Goal: Use online tool/utility: Utilize a website feature to perform a specific function

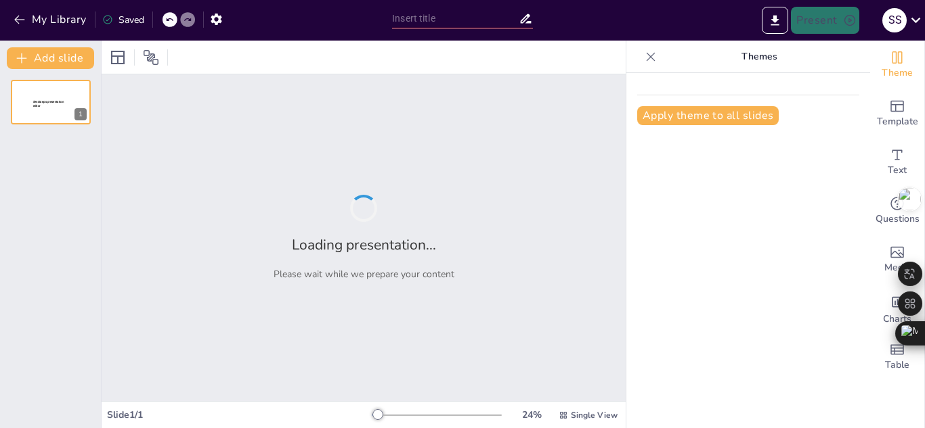
type input "La Voz [PERSON_NAME]: Un Análisis de la Violencia Sexual en [GEOGRAPHIC_DATA]"
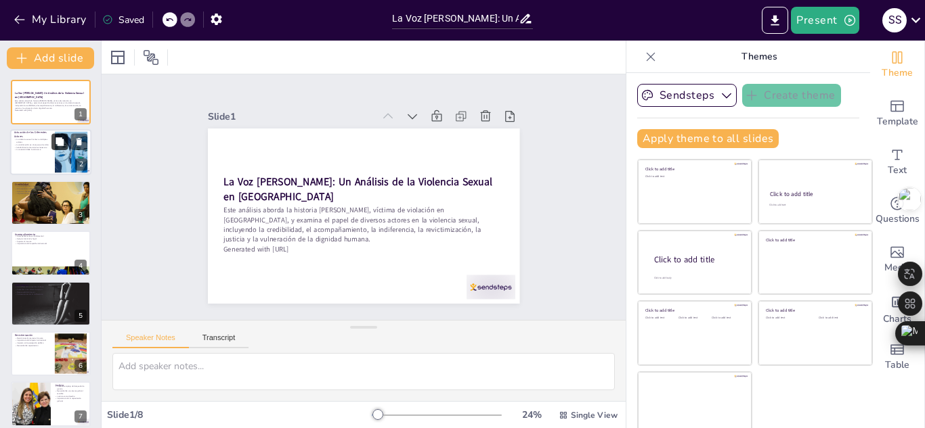
click at [66, 146] on button at bounding box center [59, 142] width 16 height 16
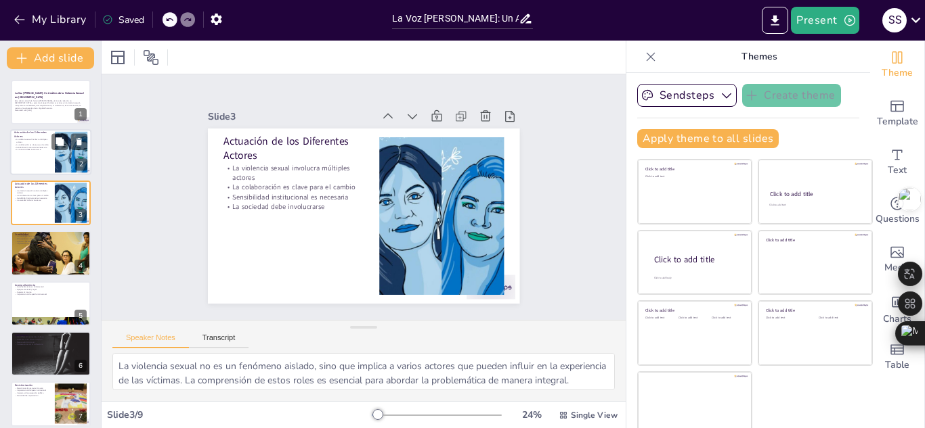
click at [44, 163] on div at bounding box center [50, 153] width 81 height 46
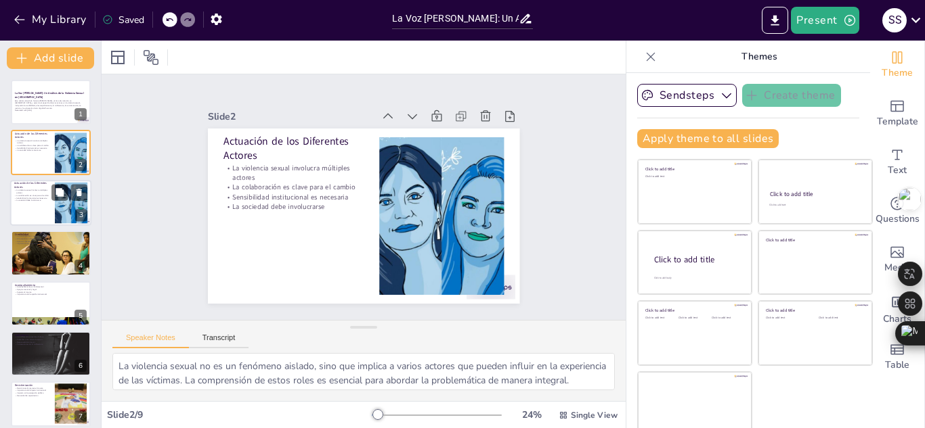
click at [39, 197] on p "Sensibilidad institucional es necesaria" at bounding box center [32, 198] width 37 height 3
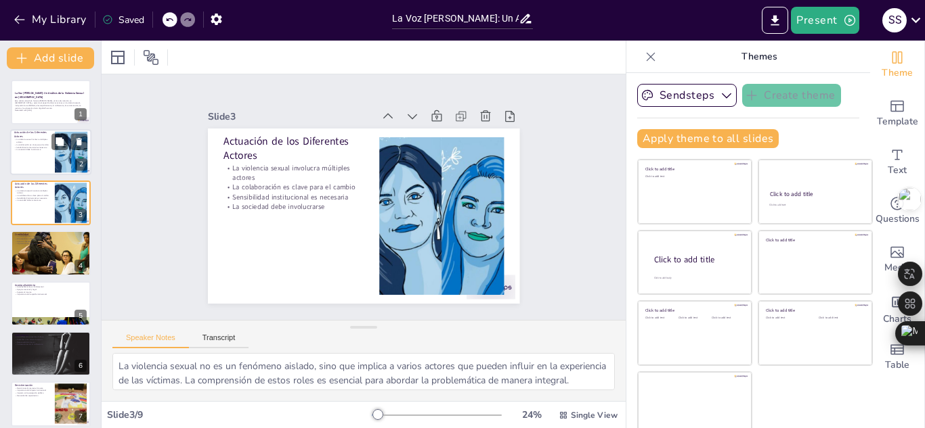
click at [47, 142] on p "La violencia sexual involucra múltiples actores" at bounding box center [32, 141] width 37 height 5
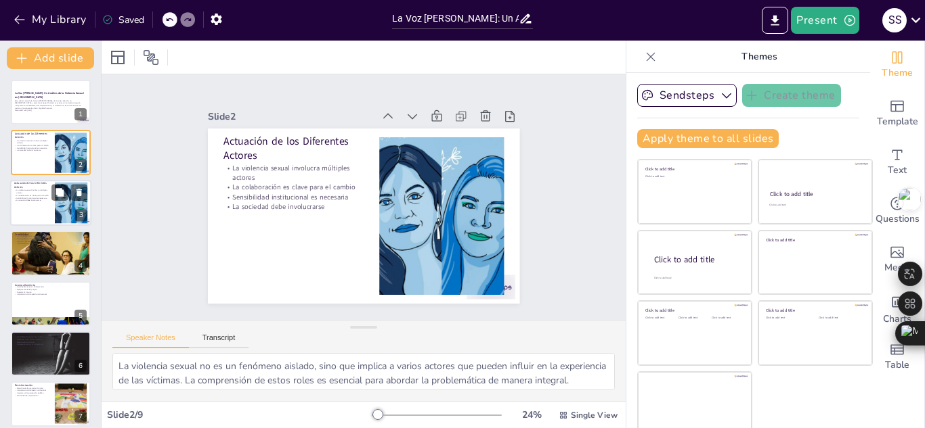
click at [31, 200] on p "La sociedad debe involucrarse" at bounding box center [32, 200] width 37 height 3
click at [82, 194] on icon at bounding box center [78, 192] width 9 height 9
type textarea "La credibilidad de las víctimas es fundamental para el proceso judicial. Sin un…"
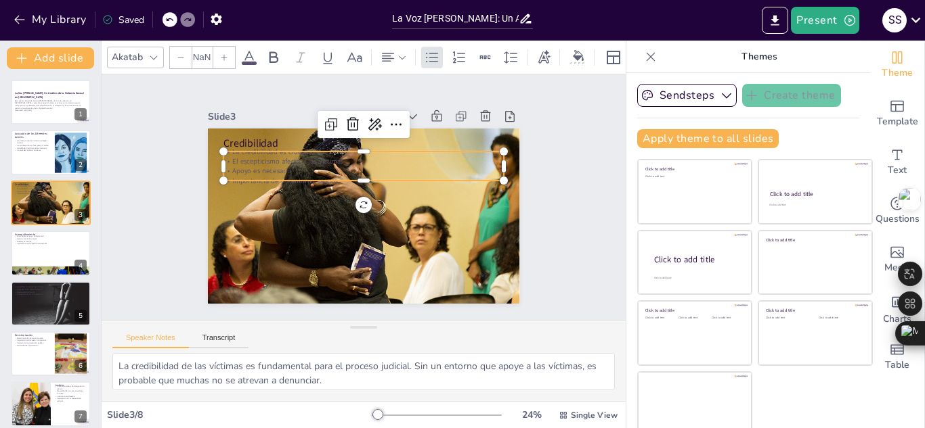
type input "32"
click at [284, 160] on p "El escepticismo afecta a las víctimas" at bounding box center [384, 168] width 233 height 173
click at [245, 54] on icon at bounding box center [249, 57] width 12 height 13
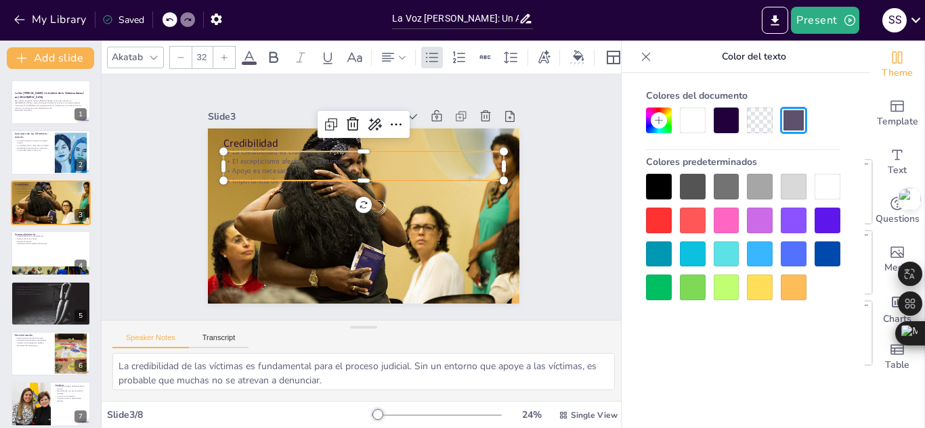
click at [689, 117] on div at bounding box center [693, 121] width 26 height 26
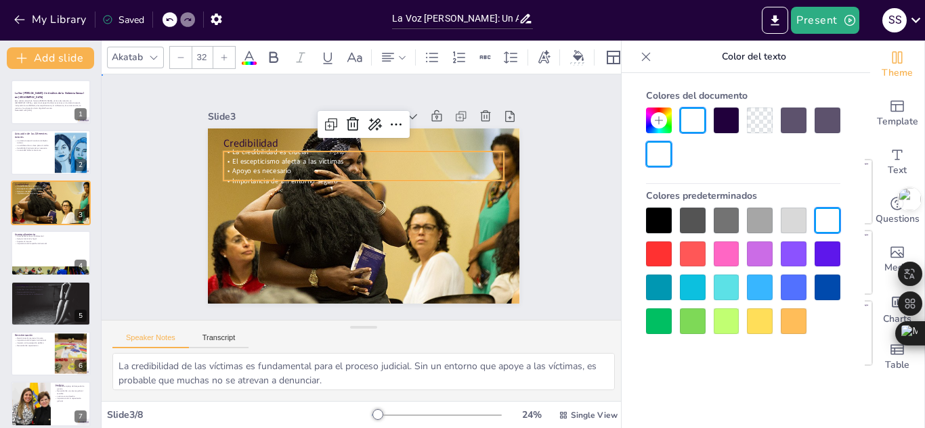
click at [577, 167] on div "Slide 1 La Voz [PERSON_NAME]: Un Análisis de la Violencia Sexual en [GEOGRAPHIC…" at bounding box center [363, 196] width 547 height 299
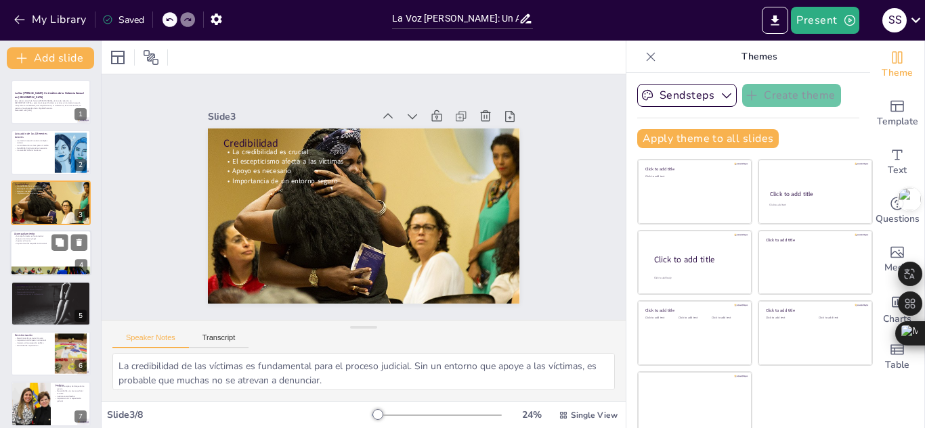
click at [39, 258] on div at bounding box center [50, 253] width 81 height 46
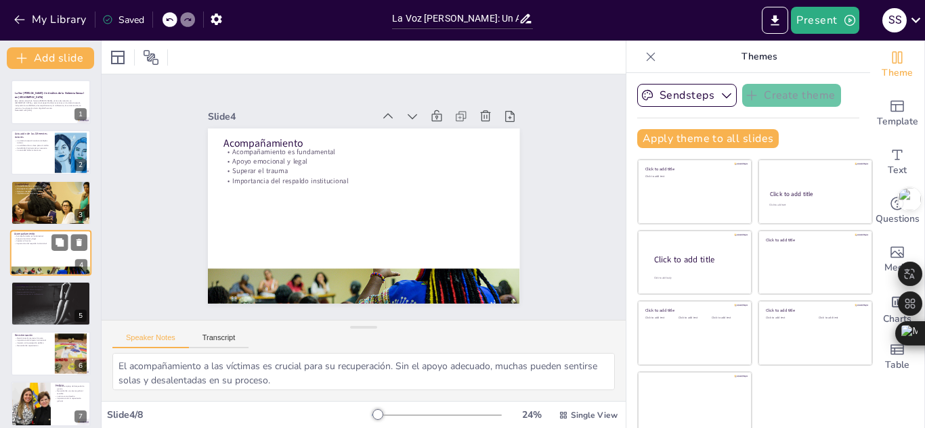
scroll to position [5, 0]
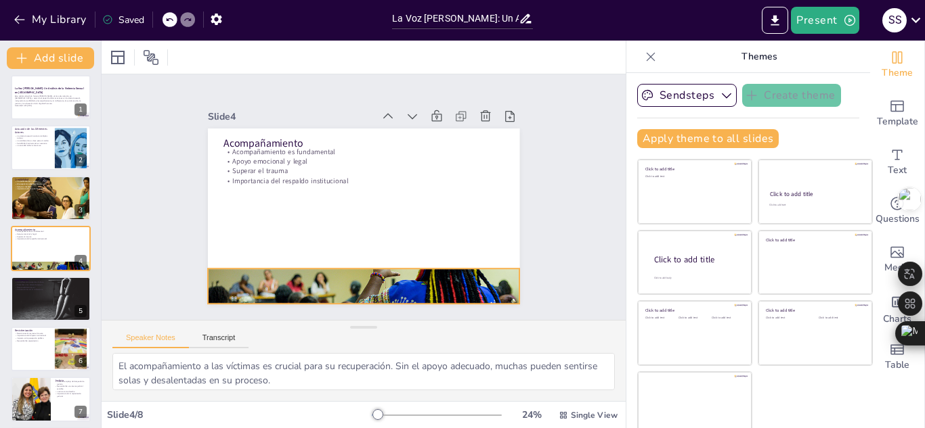
click at [390, 280] on div at bounding box center [363, 287] width 311 height 208
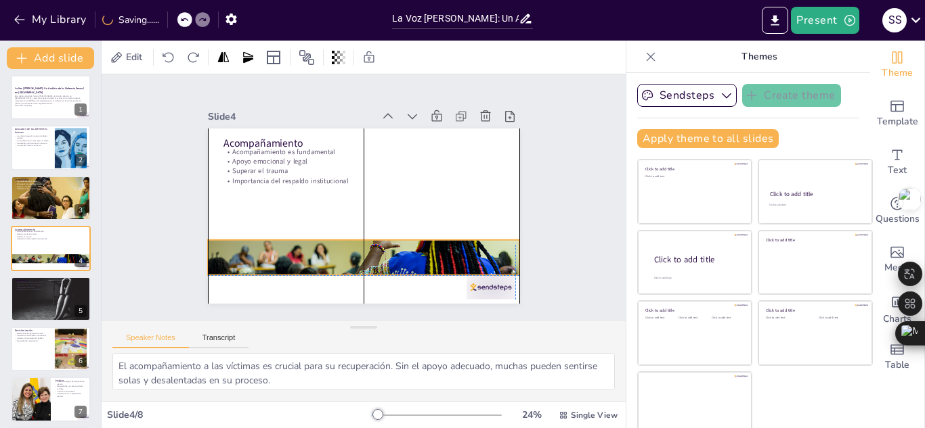
drag, startPoint x: 390, startPoint y: 280, endPoint x: 391, endPoint y: 256, distance: 24.4
click at [391, 256] on div at bounding box center [358, 257] width 332 height 239
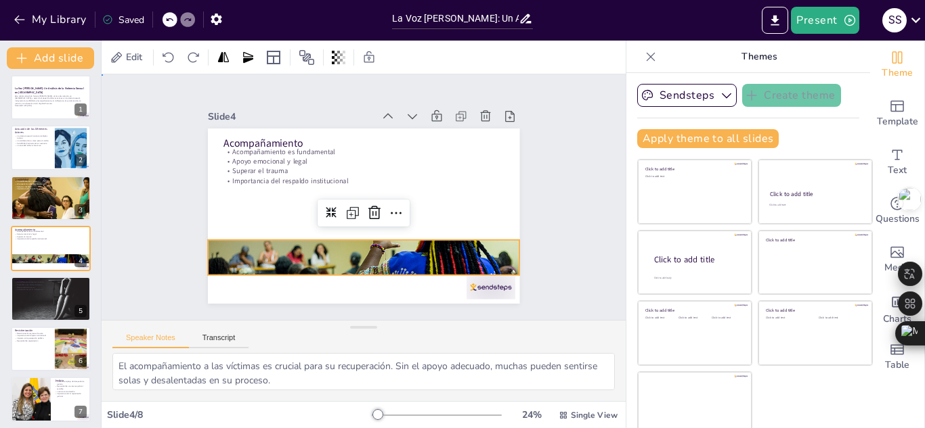
click at [564, 200] on div "Slide 1 La Voz [PERSON_NAME]: Un Análisis de la Violencia Sexual en [GEOGRAPHIC…" at bounding box center [363, 196] width 547 height 299
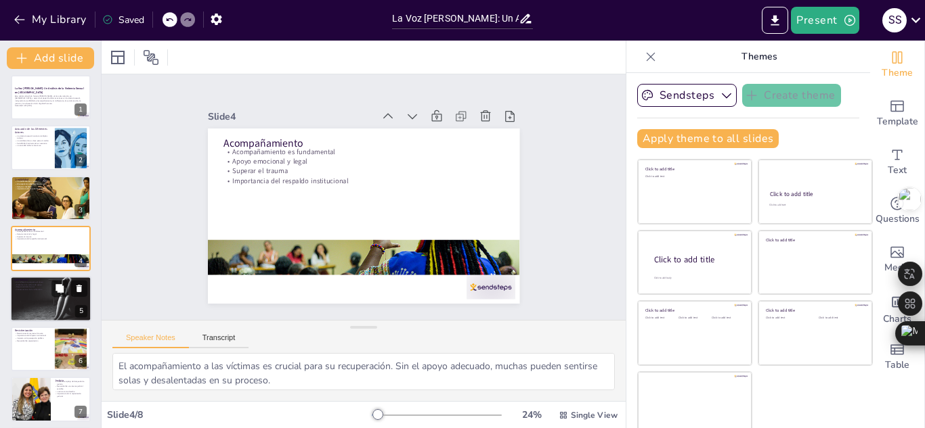
click at [65, 304] on div at bounding box center [50, 299] width 81 height 56
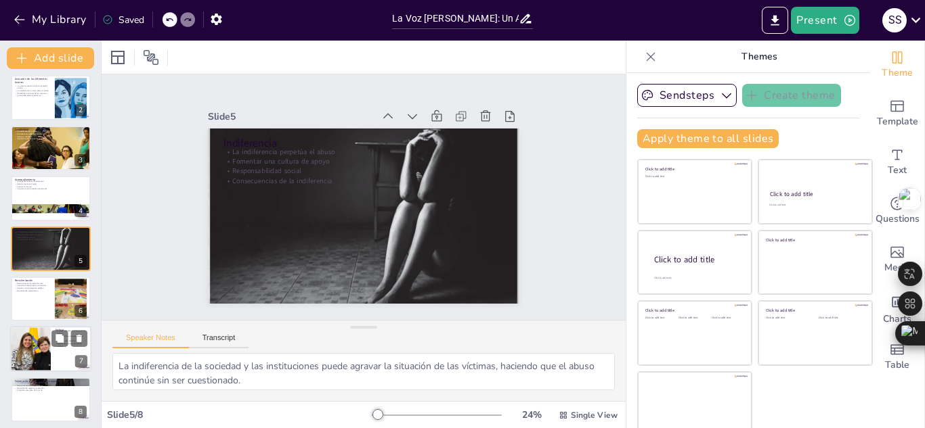
click at [43, 340] on div at bounding box center [29, 350] width 87 height 46
type textarea "La justicia para las víctimas de violencia sexual es un proceso que puede ser l…"
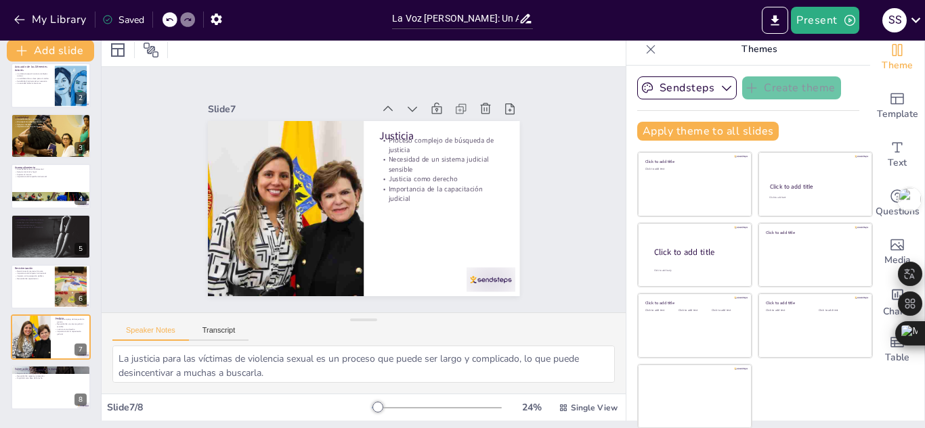
scroll to position [8, 0]
